Goal: Task Accomplishment & Management: Manage account settings

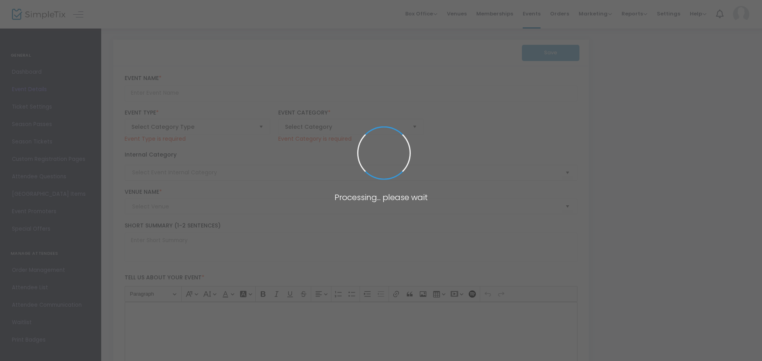
type input "Immigration Legislation: Then and Now"
type textarea "Join us for a timely panel discussion examining key moments in U.S. immigration…"
type input "Register Now"
type input "[PERSON_NAME] and [PERSON_NAME] Capital [GEOGRAPHIC_DATA]"
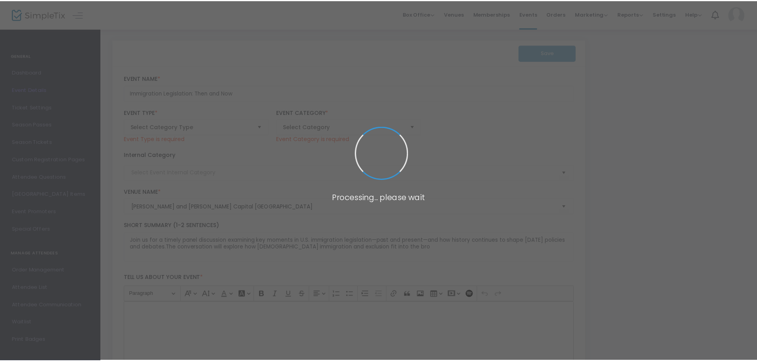
scroll to position [33, 0]
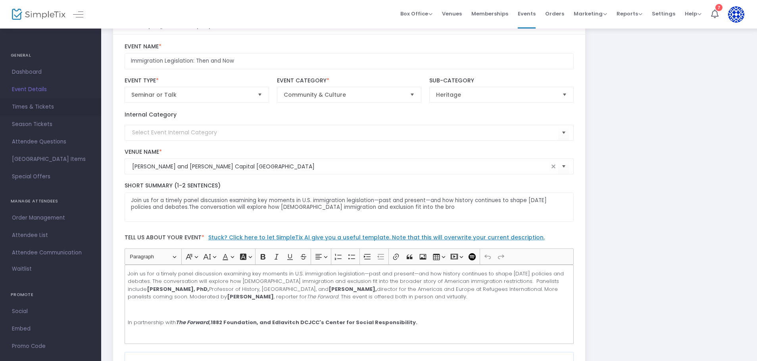
click at [45, 107] on span "Times & Tickets" at bounding box center [50, 107] width 77 height 10
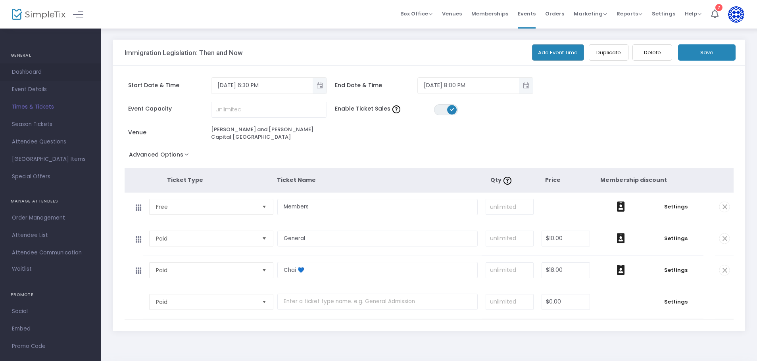
click at [30, 73] on span "Dashboard" at bounding box center [50, 72] width 77 height 10
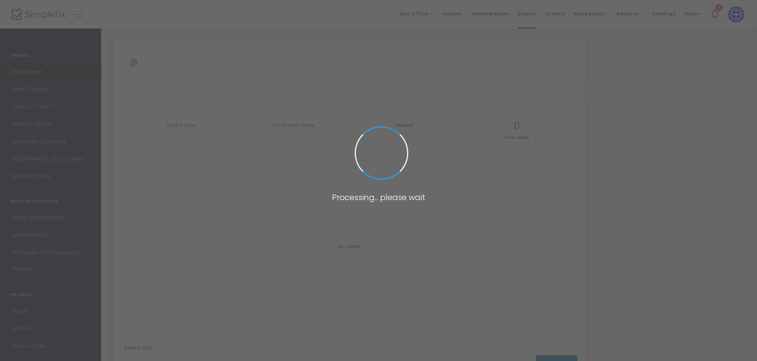
type input "[URL][DOMAIN_NAME]"
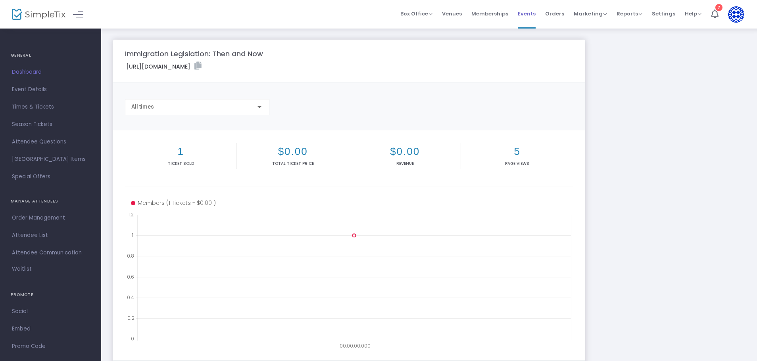
click at [531, 12] on span "Events" at bounding box center [527, 14] width 18 height 20
